Goal: Information Seeking & Learning: Compare options

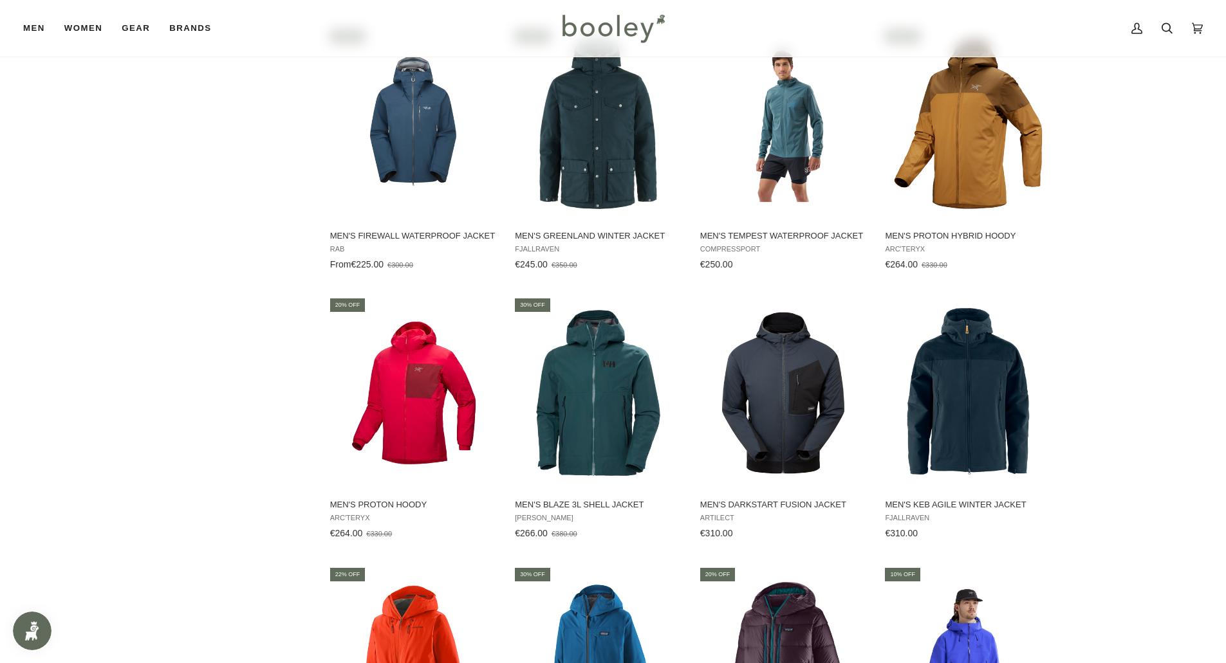
scroll to position [2609, 0]
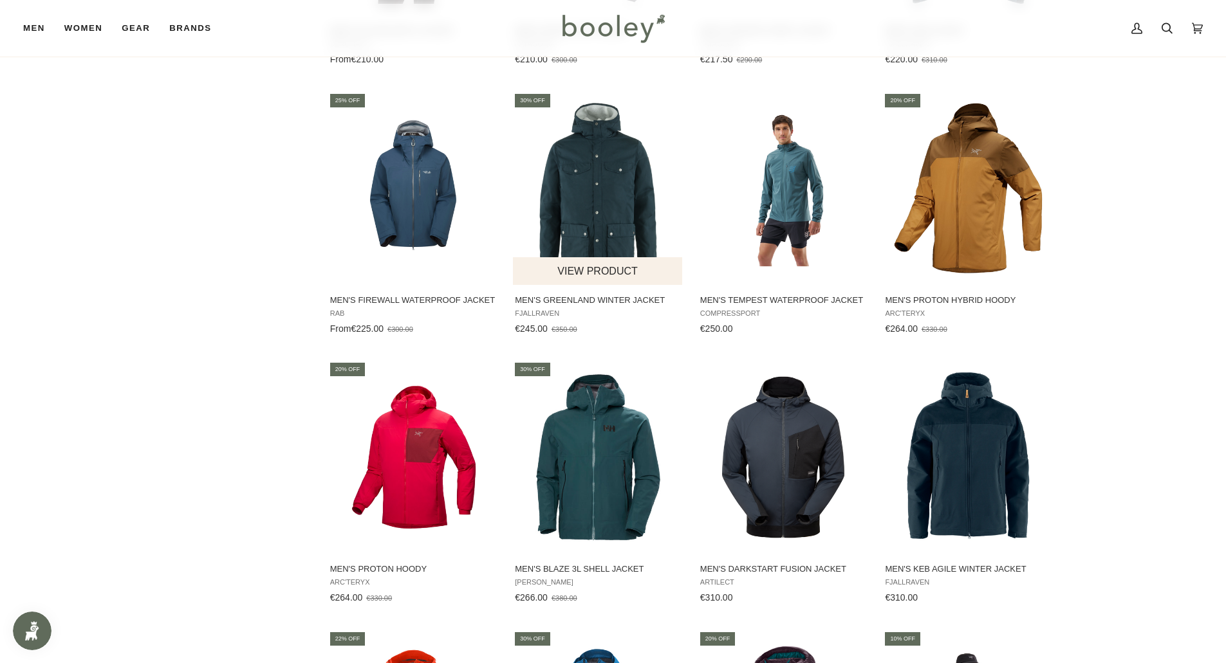
click at [576, 199] on img "Men's Greenland Winter Jacket" at bounding box center [598, 188] width 171 height 171
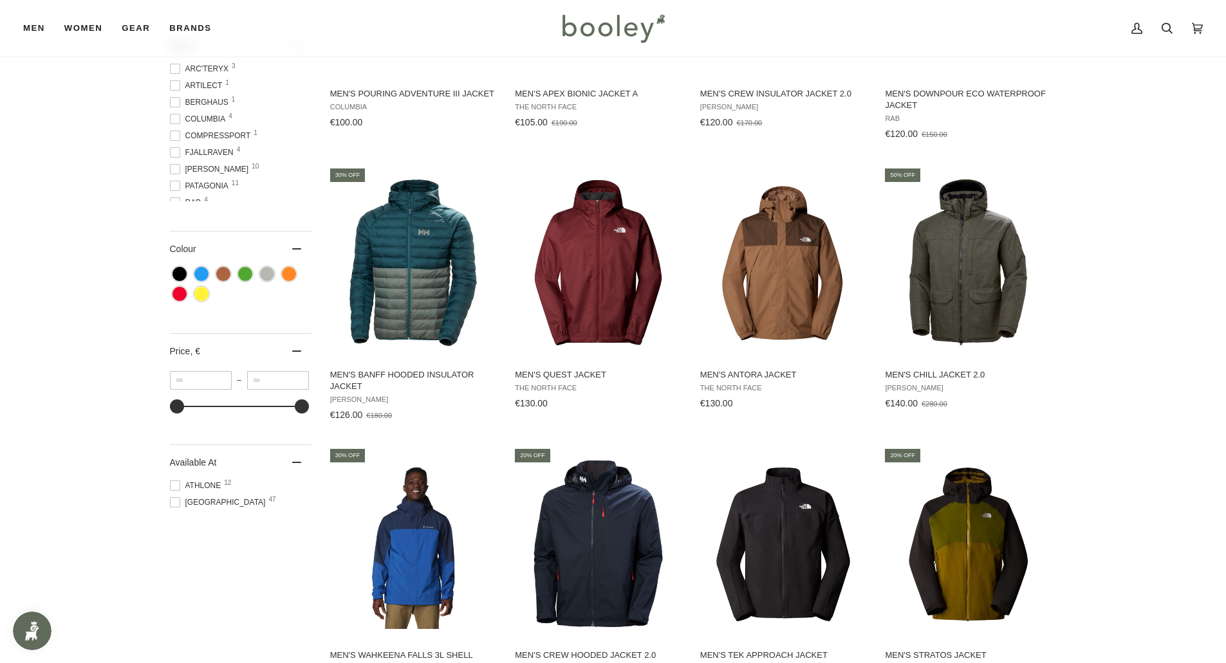
scroll to position [743, 0]
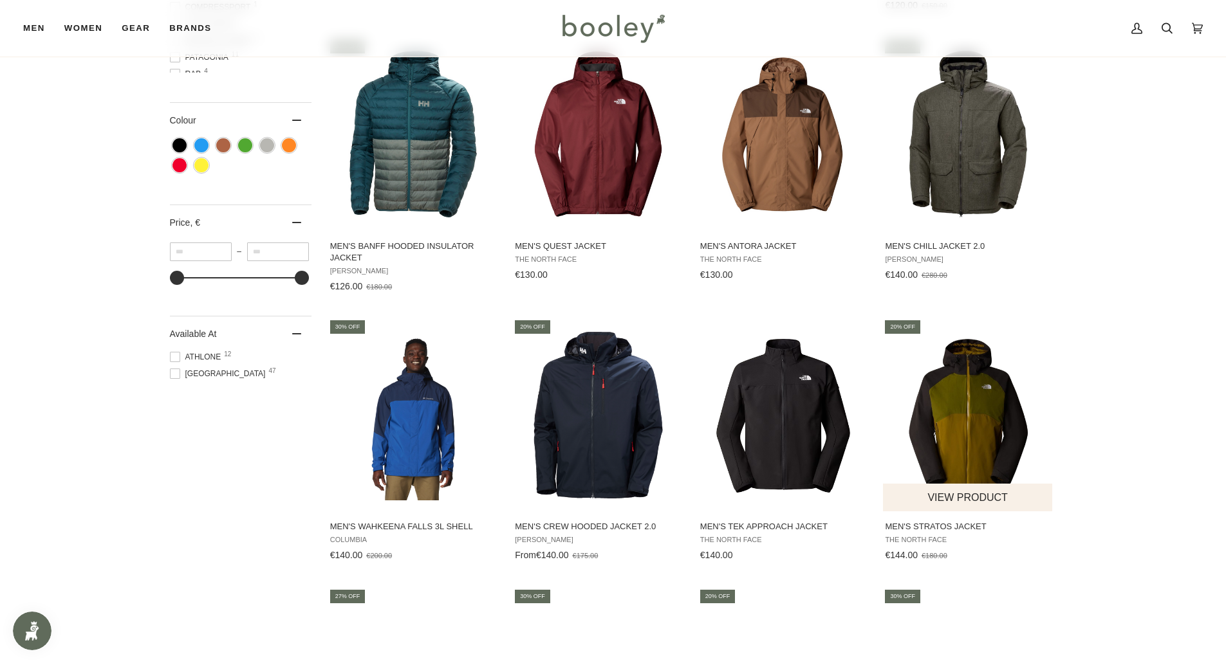
click at [956, 440] on img "Men's Stratos Jacket" at bounding box center [968, 415] width 171 height 171
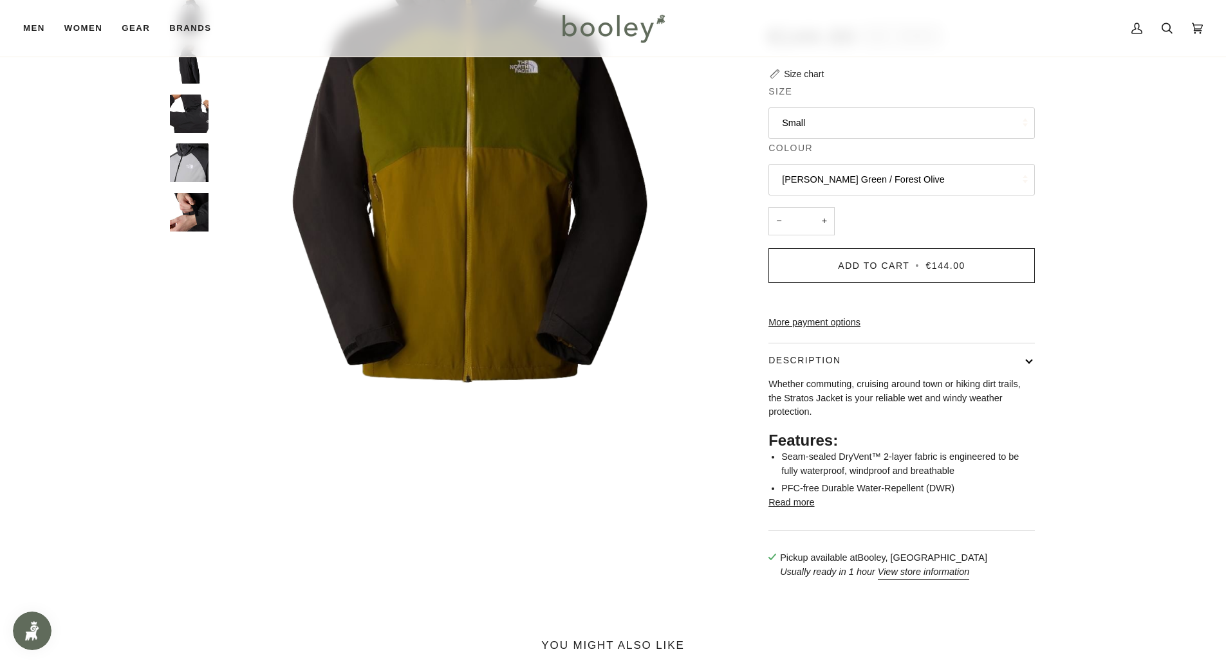
scroll to position [257, 0]
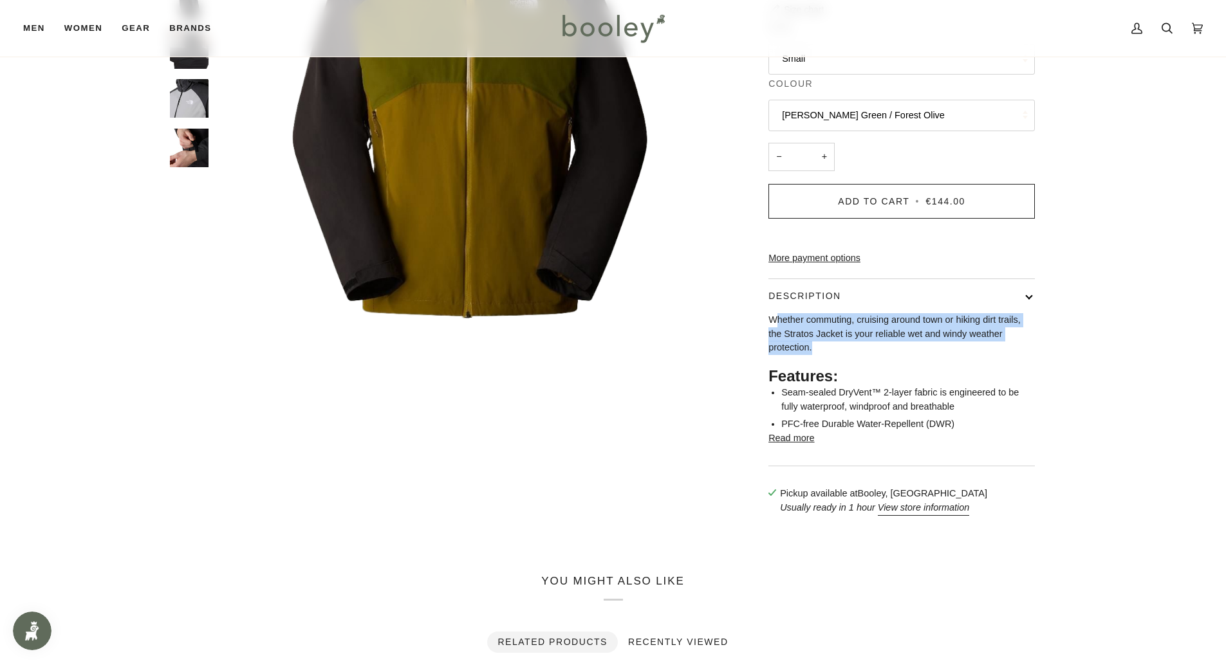
drag, startPoint x: 775, startPoint y: 344, endPoint x: 828, endPoint y: 364, distance: 56.4
click at [828, 355] on p "Whether commuting, cruising around town or hiking dirt trails, the Stratos Jack…" at bounding box center [901, 334] width 266 height 42
click at [889, 350] on p "Whether commuting, cruising around town or hiking dirt trails, the Stratos Jack…" at bounding box center [901, 334] width 266 height 42
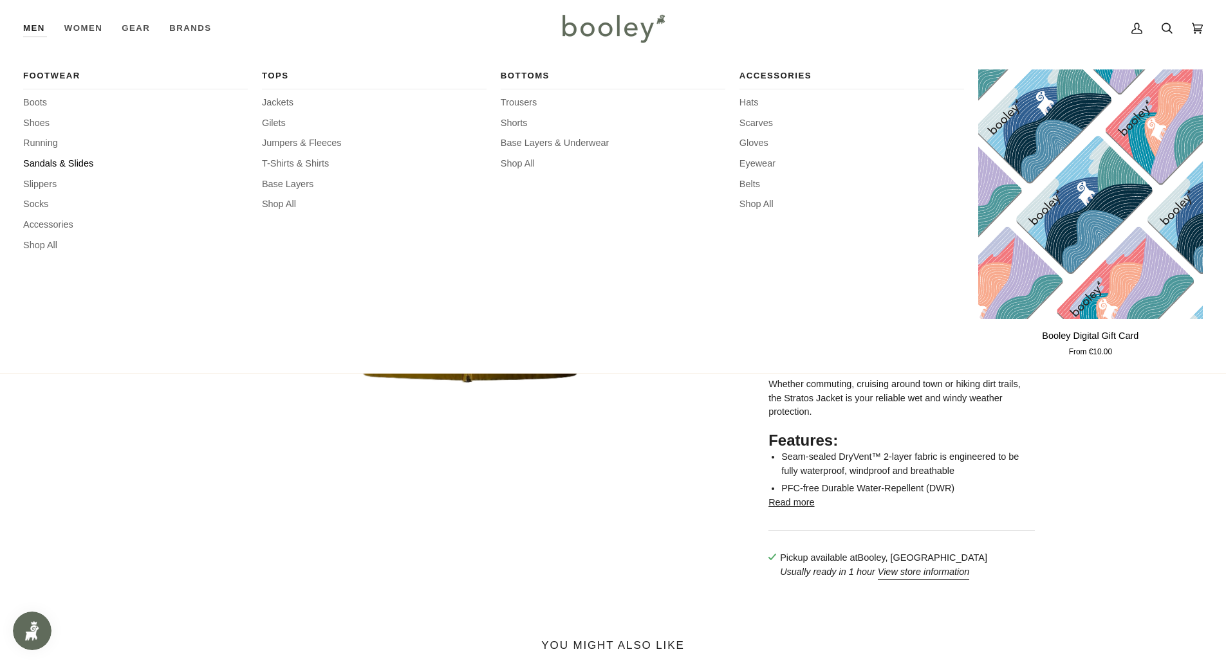
scroll to position [129, 0]
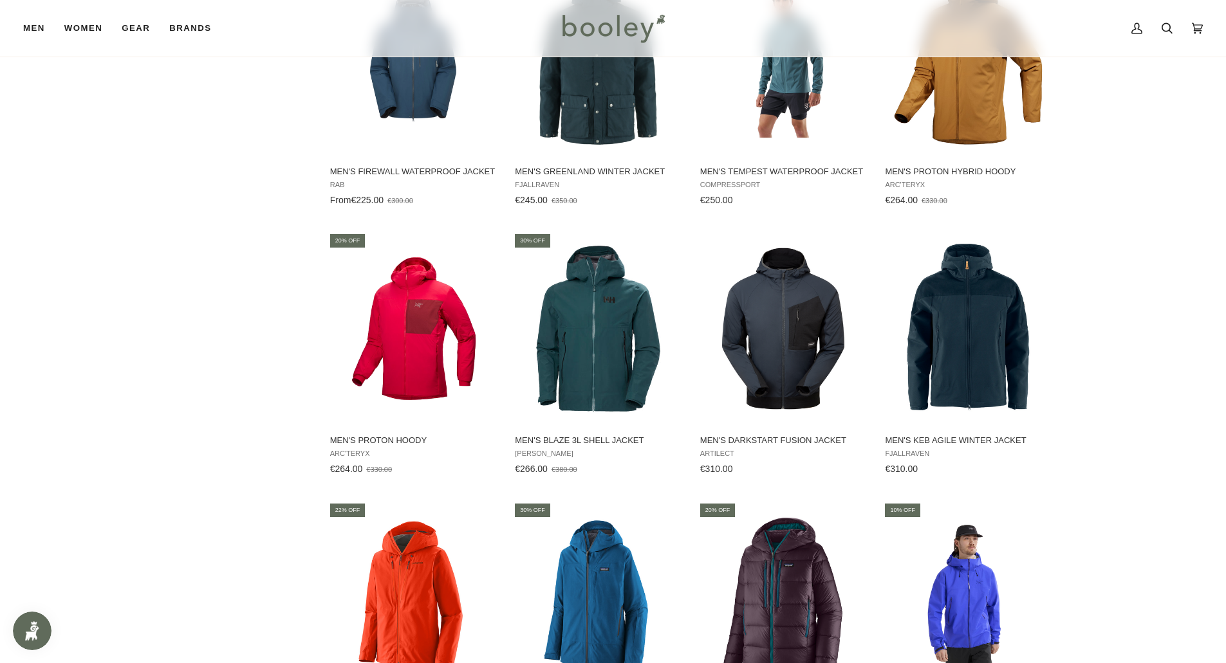
scroll to position [2609, 0]
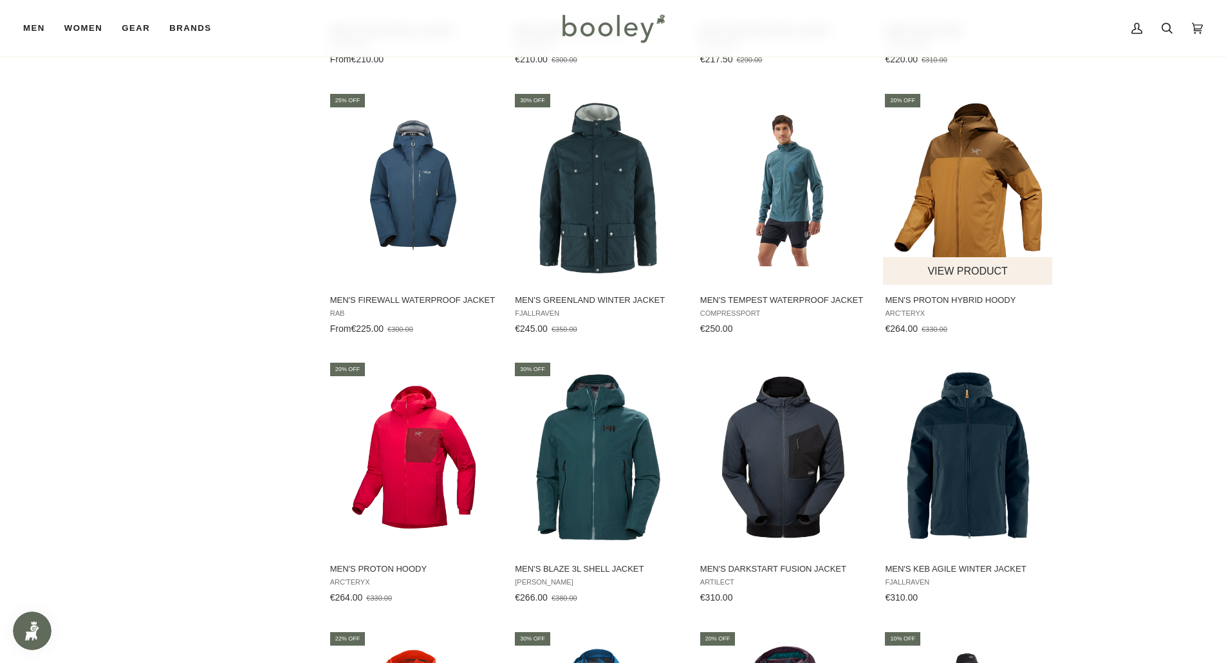
click at [958, 180] on img "Men's Proton Hybrid Hoody" at bounding box center [968, 188] width 171 height 171
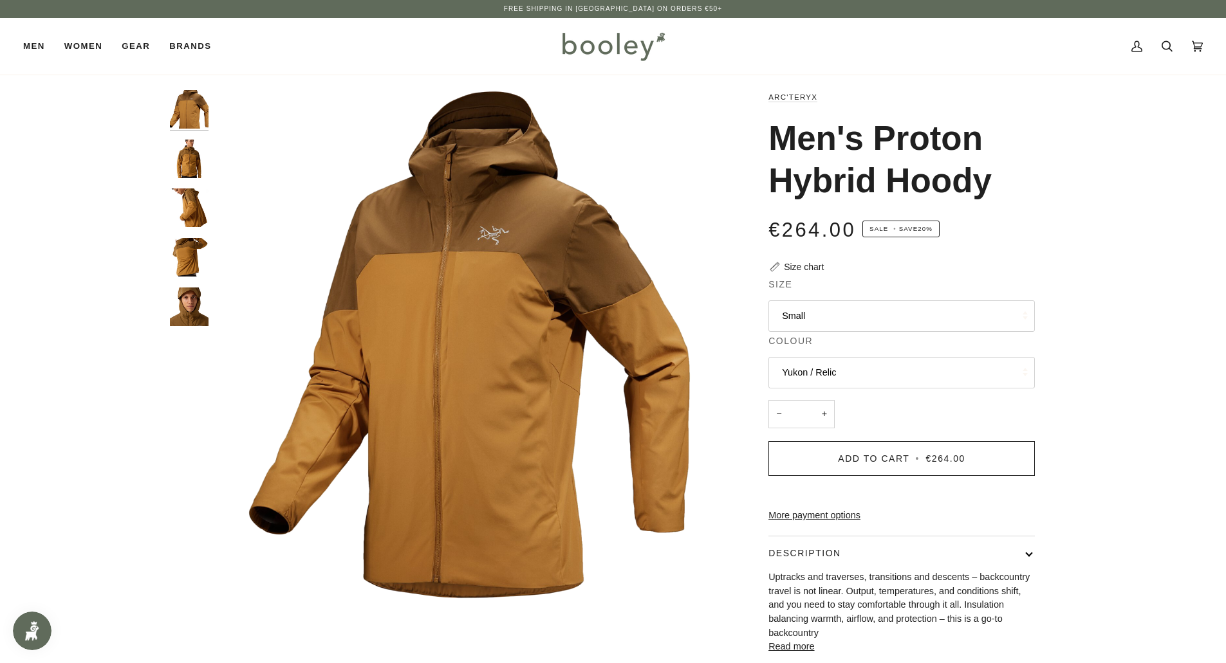
click at [821, 368] on button "Yukon / Relic" at bounding box center [901, 373] width 266 height 32
click at [185, 256] on img "Arc'teryx Men's Proton Hybrid Hoody - Booley Galway" at bounding box center [189, 257] width 39 height 39
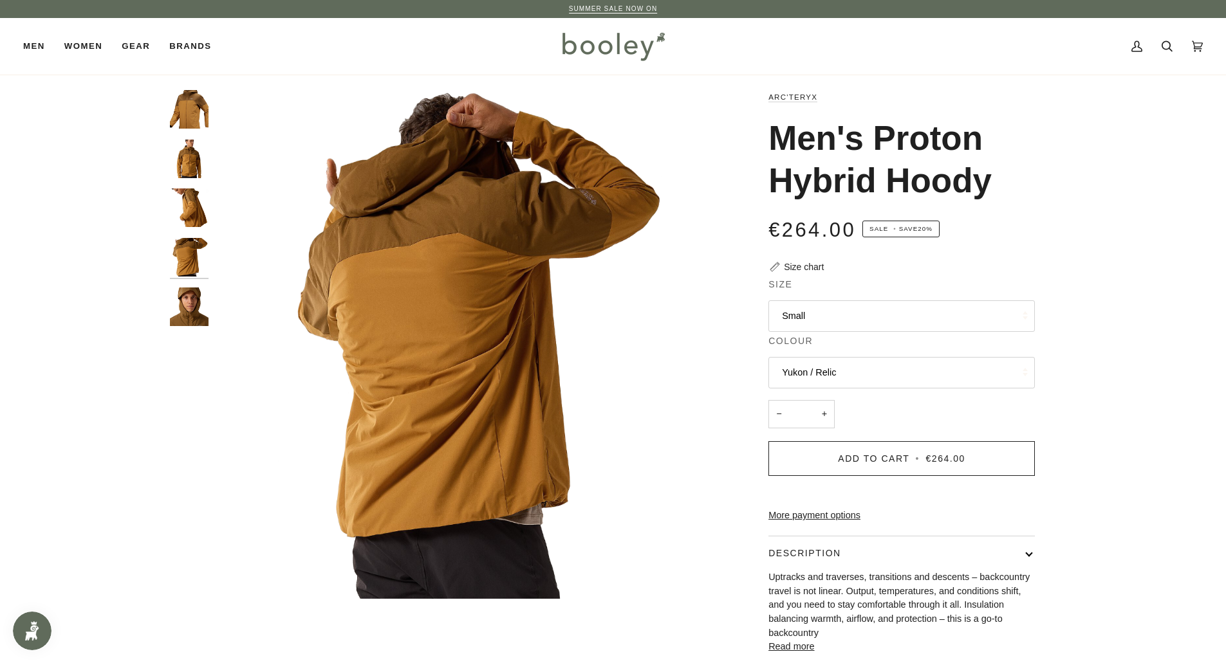
click at [185, 215] on img "Arc'teryx Men's Proton Hybrid Hoody - Booley Galway" at bounding box center [189, 208] width 39 height 39
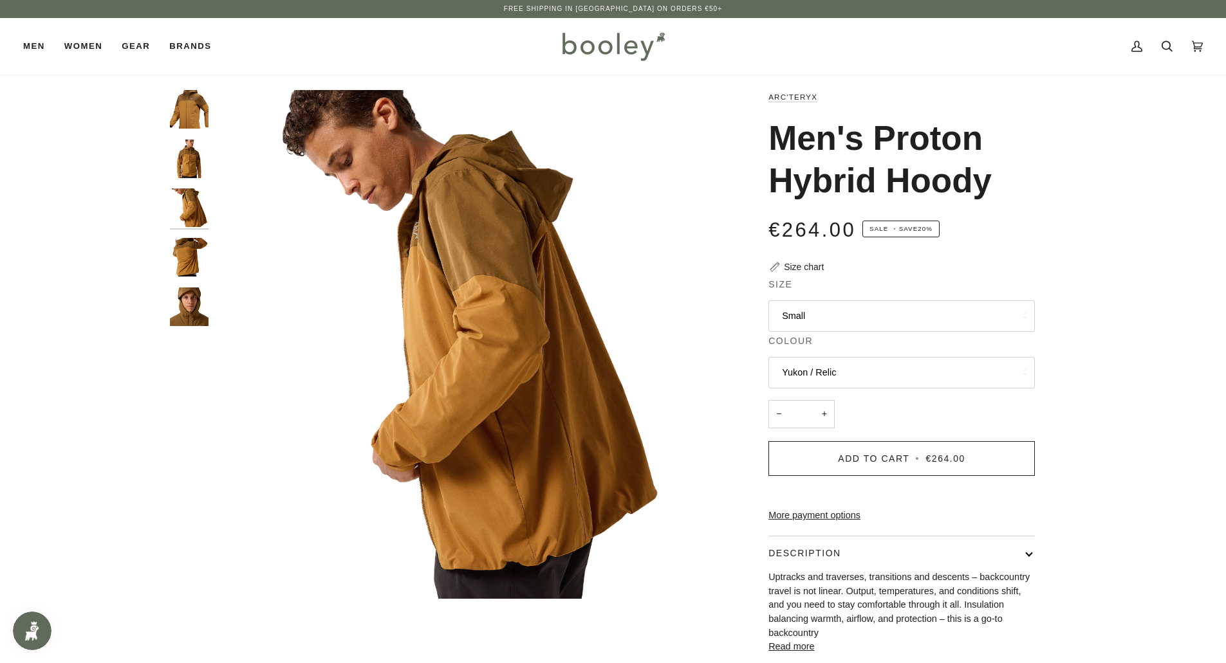
drag, startPoint x: 774, startPoint y: 136, endPoint x: 1006, endPoint y: 176, distance: 235.8
click at [1006, 176] on h1 "Men's Proton Hybrid Hoody" at bounding box center [896, 159] width 257 height 85
copy h1 "Men's Proton Hybrid Hoody"
